Goal: Browse casually

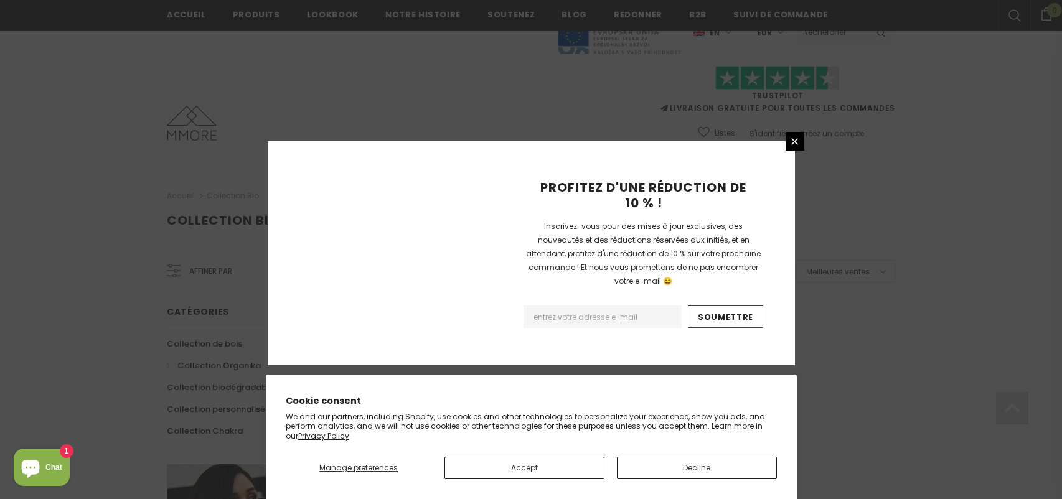
scroll to position [807, 0]
